Goal: Transaction & Acquisition: Obtain resource

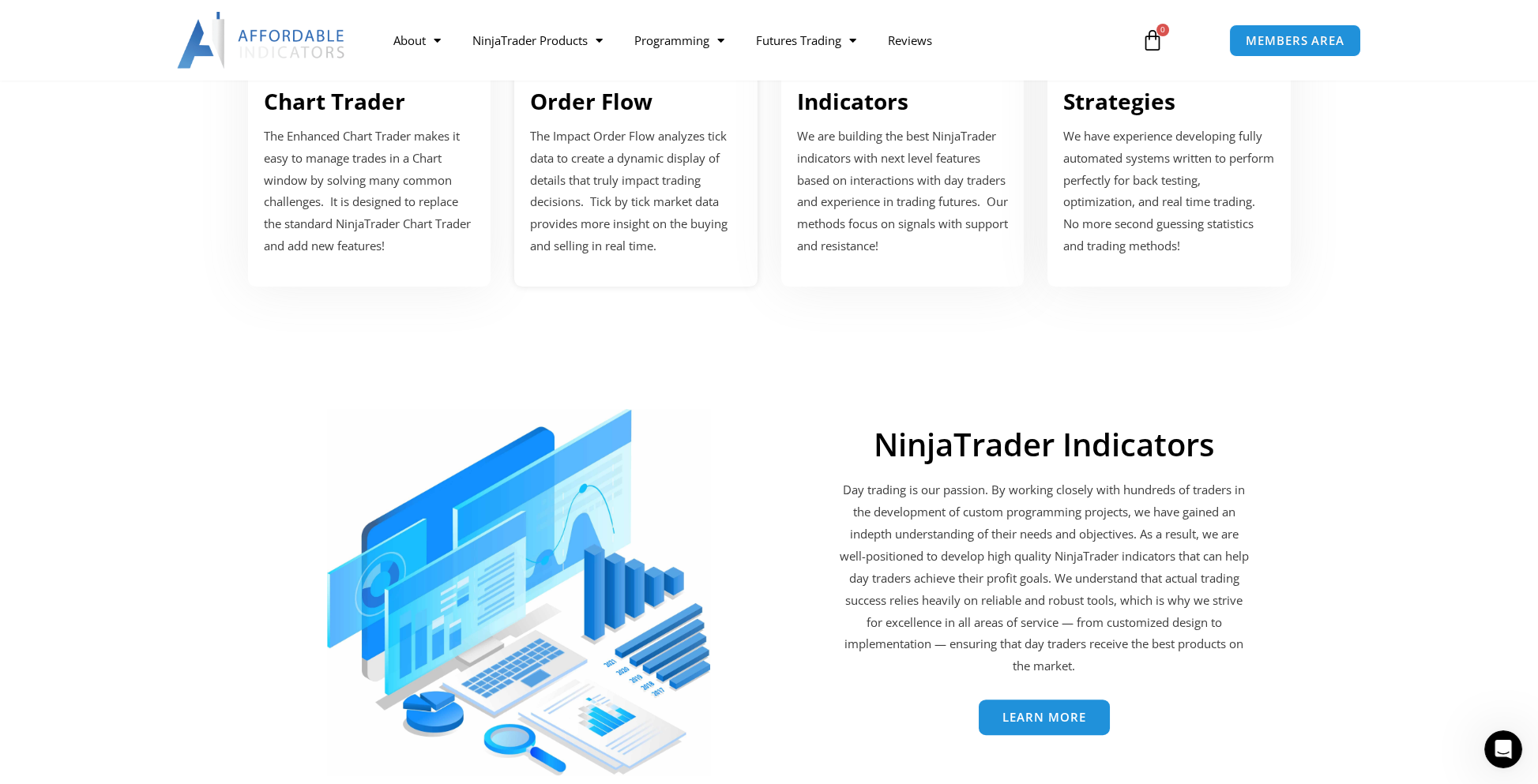
scroll to position [2132, 0]
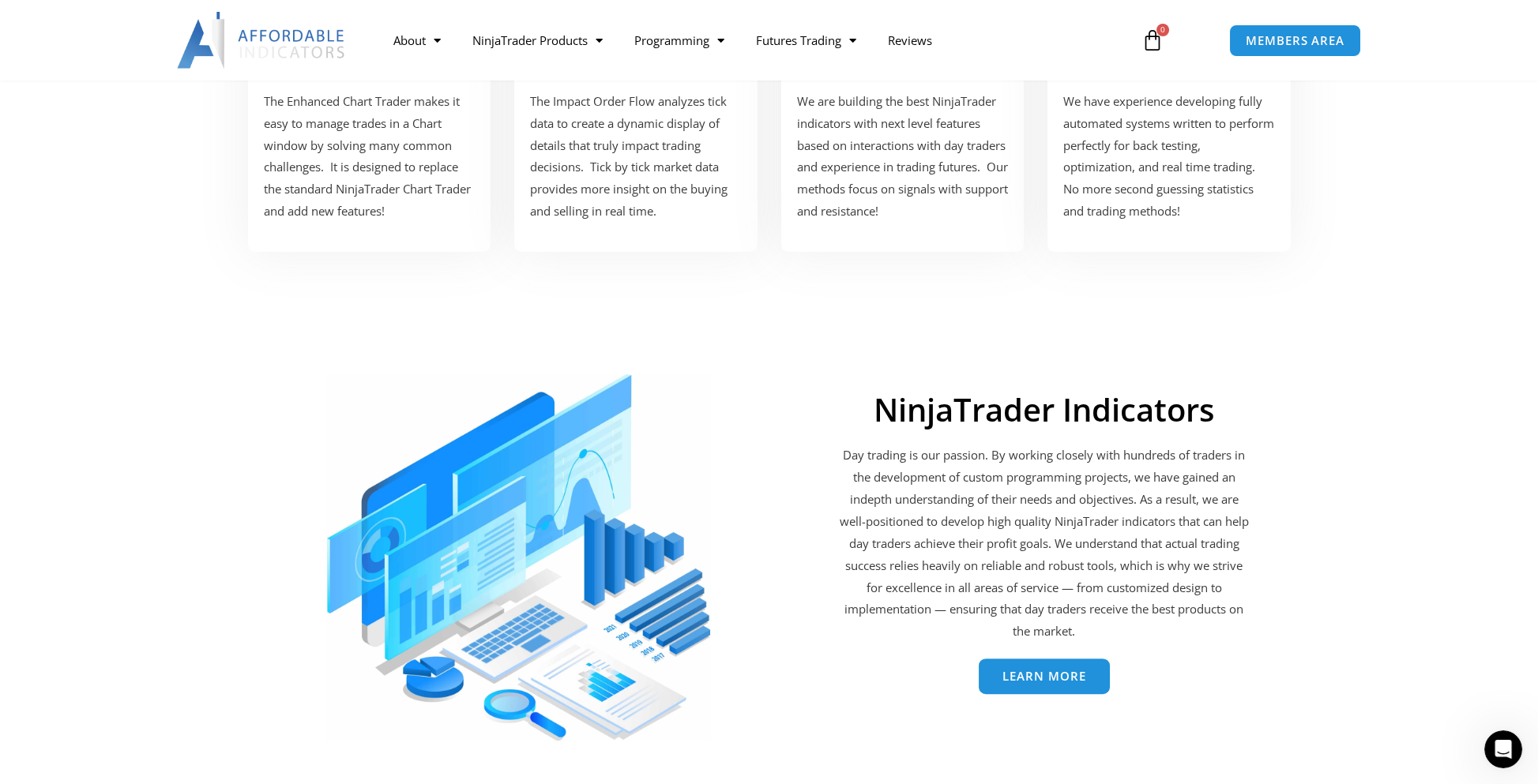
click at [1018, 673] on span "Learn More" at bounding box center [1044, 676] width 84 height 12
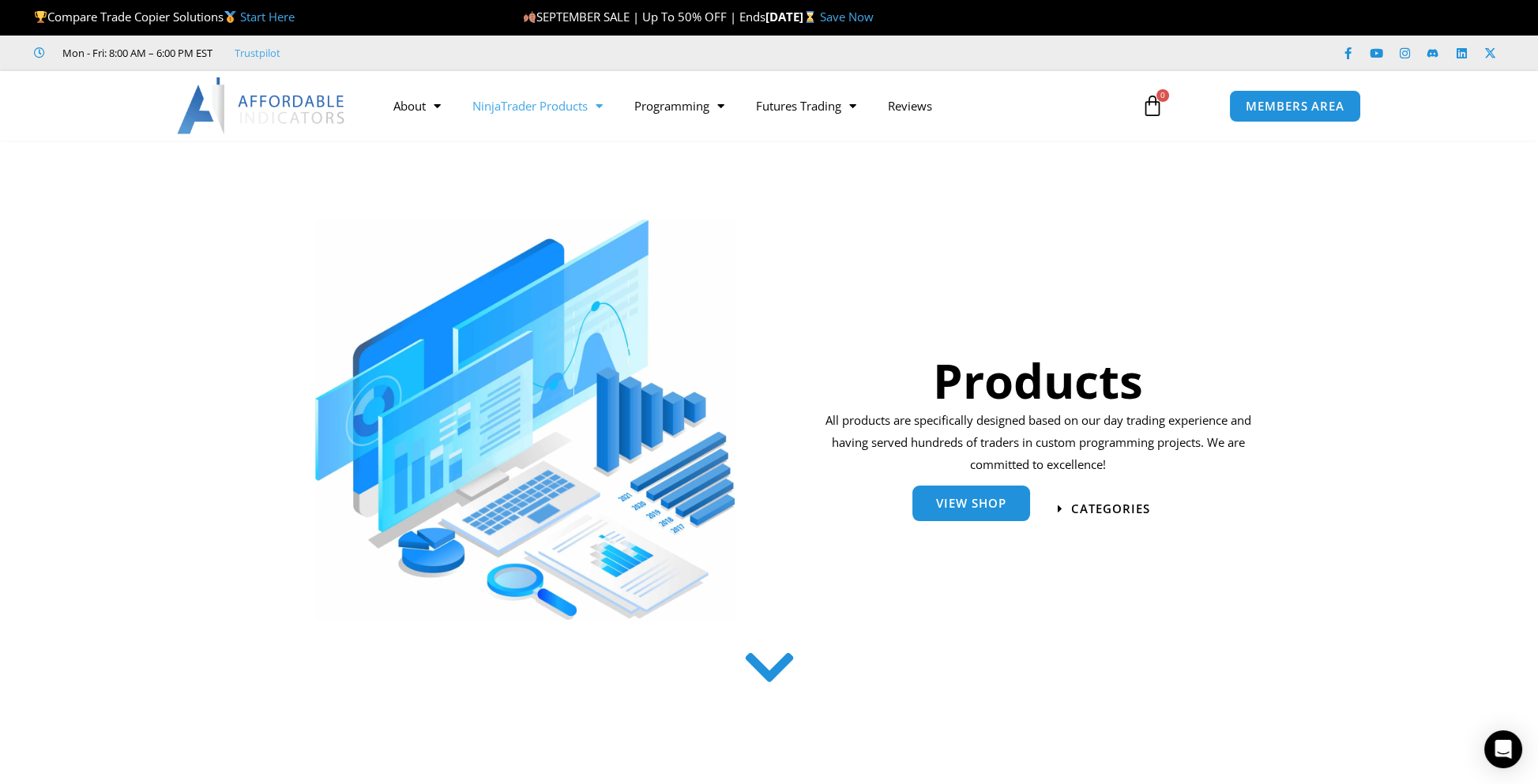
click at [952, 507] on span "View Shop" at bounding box center [971, 504] width 70 height 12
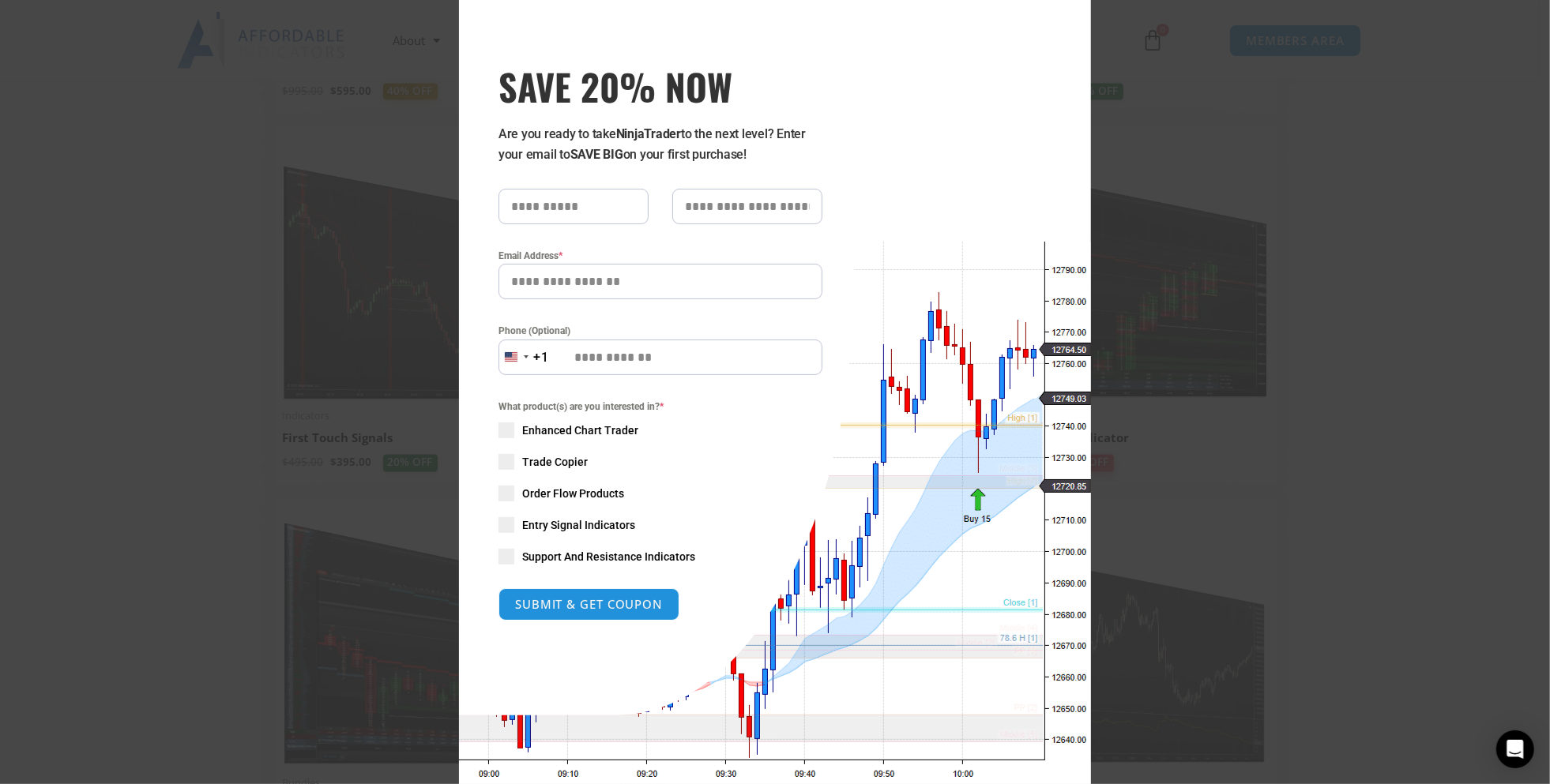
scroll to position [65, 0]
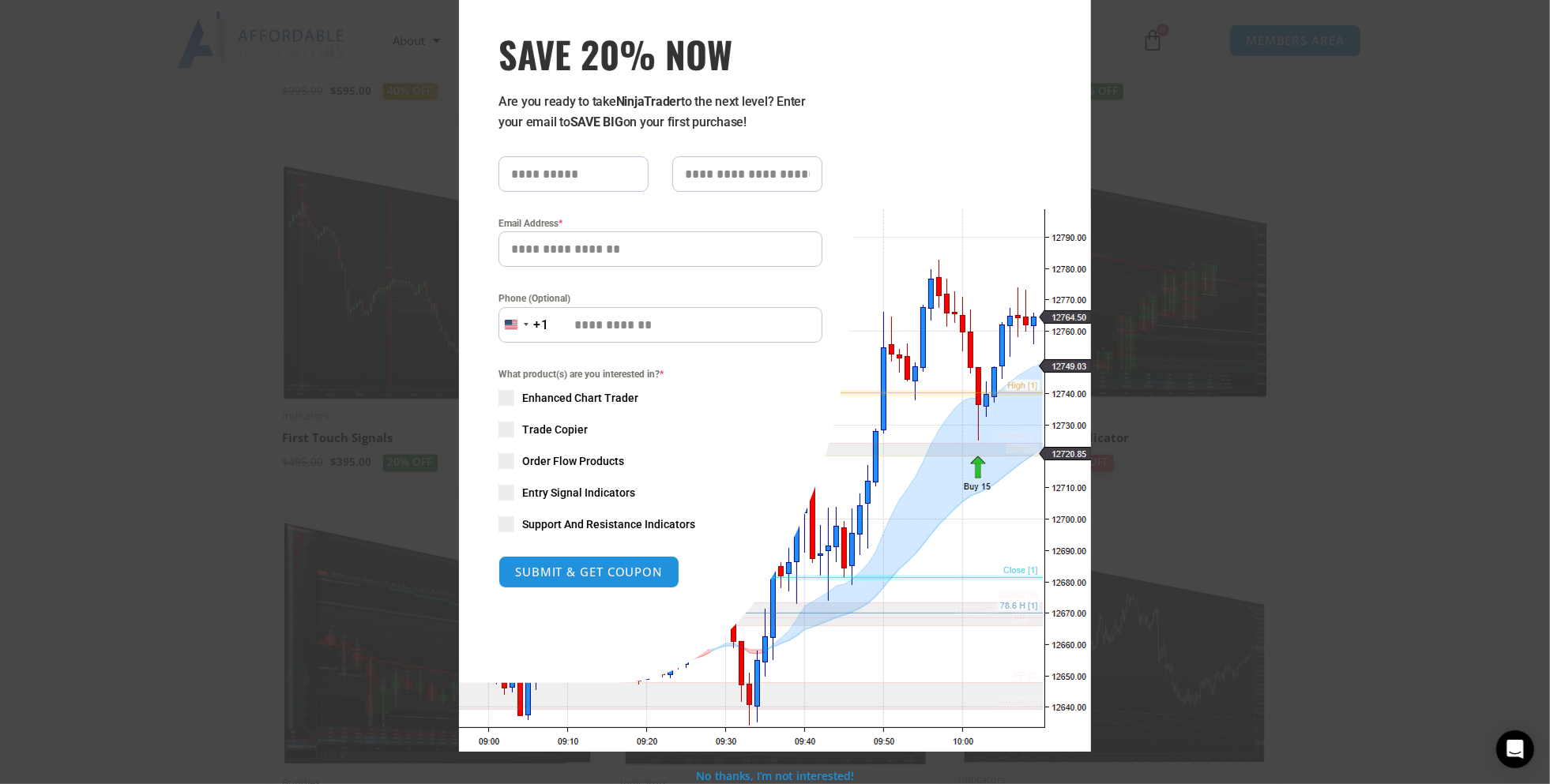
click at [504, 391] on span "SAVE 20% NOW popup" at bounding box center [506, 398] width 15 height 15
click at [503, 433] on span "SAVE 20% NOW popup" at bounding box center [506, 429] width 15 height 15
click at [503, 395] on span "SAVE 20% NOW popup" at bounding box center [506, 398] width 15 height 15
click at [571, 571] on button "SUBMIT & GET COUPON" at bounding box center [589, 572] width 190 height 34
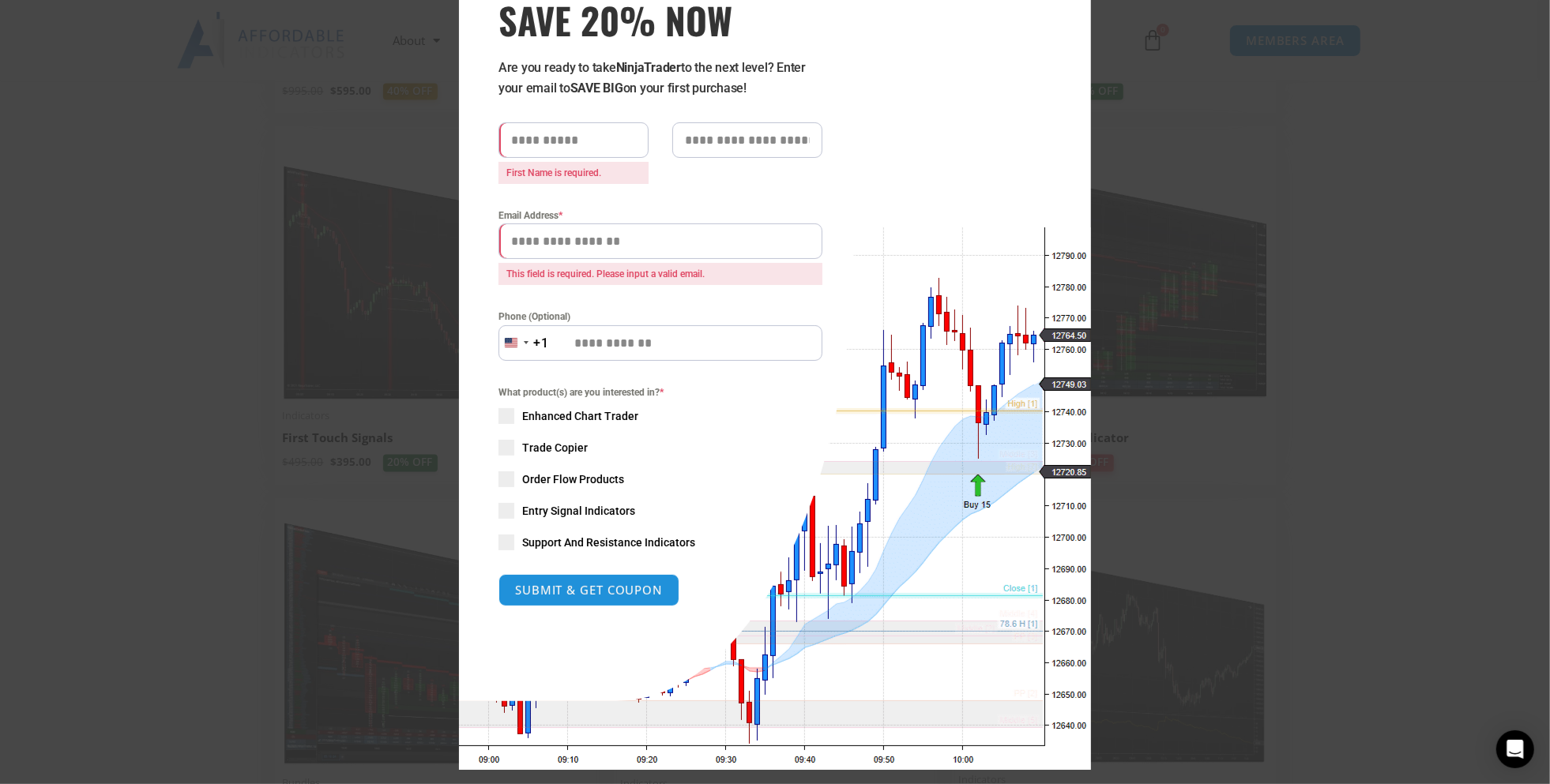
scroll to position [117, 0]
